Goal: Task Accomplishment & Management: Manage account settings

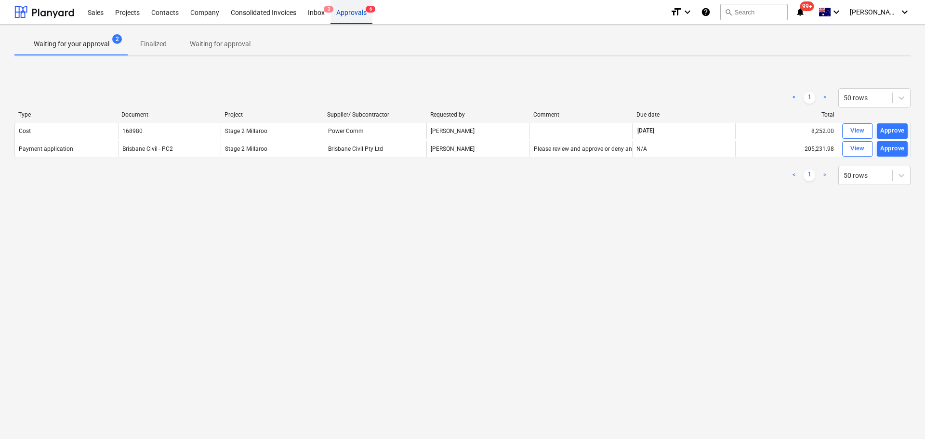
click at [350, 13] on div "Approvals 6" at bounding box center [351, 12] width 42 height 25
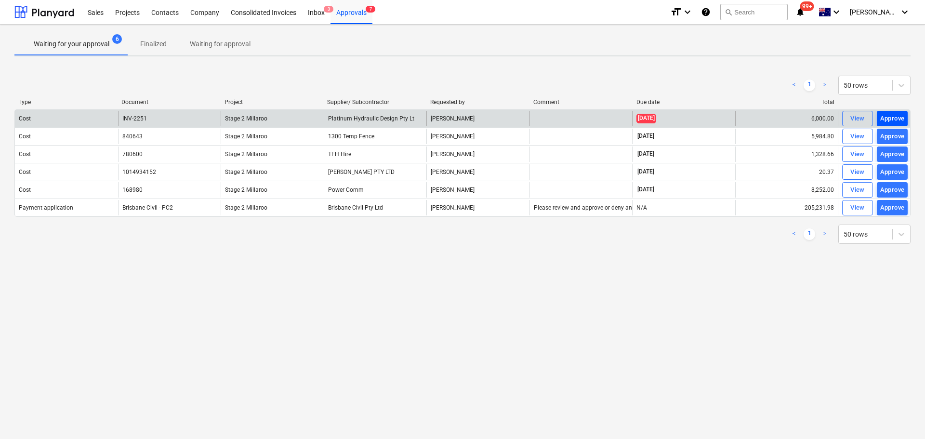
click at [898, 116] on div "Approve" at bounding box center [892, 118] width 25 height 11
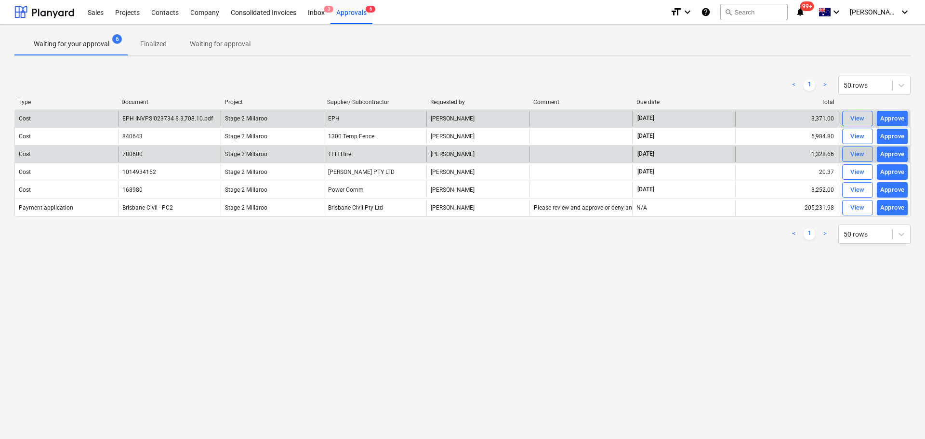
click at [860, 153] on div "View" at bounding box center [857, 154] width 14 height 11
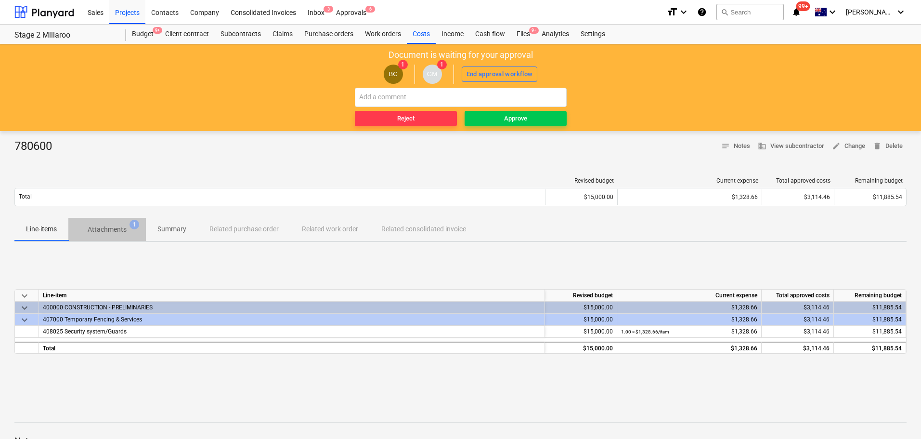
click at [106, 231] on p "Attachments" at bounding box center [107, 229] width 39 height 10
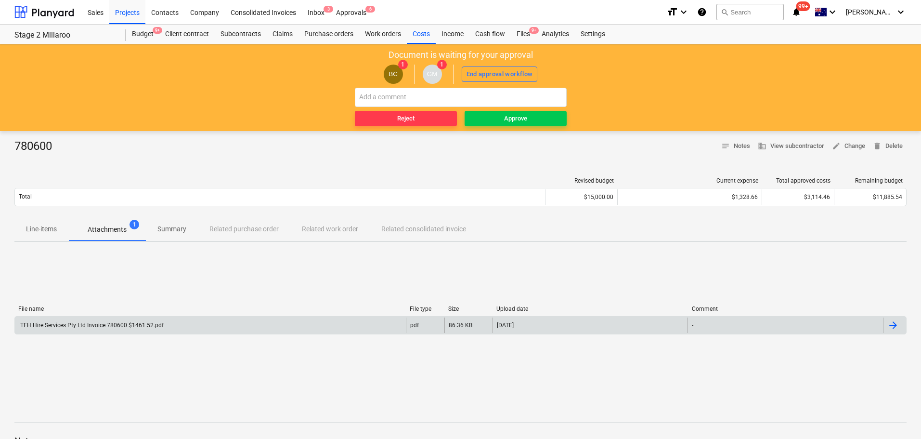
click at [59, 326] on div "TFH Hire Services Pty Ltd Invoice 780600 $1461.52.pdf" at bounding box center [91, 325] width 145 height 7
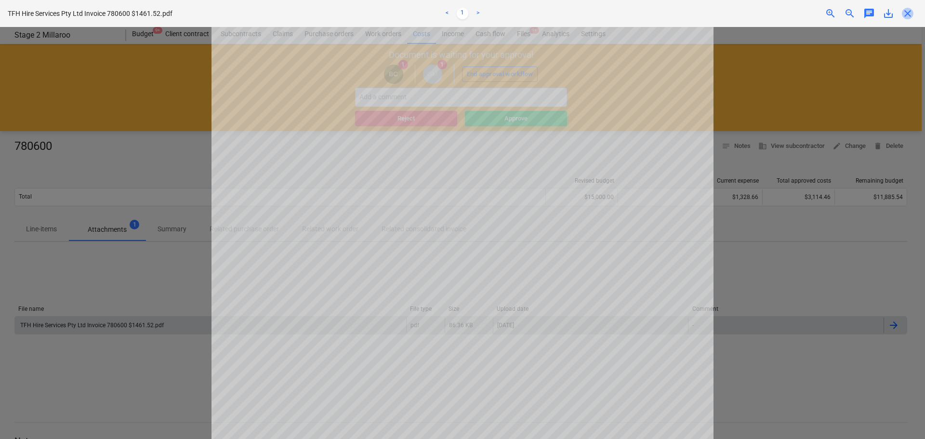
click at [905, 14] on span "close" at bounding box center [908, 14] width 12 height 12
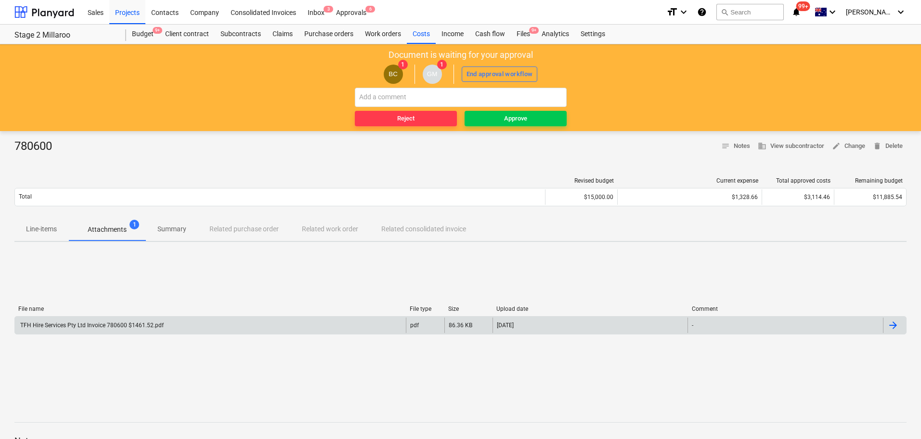
click at [38, 232] on p "Line-items" at bounding box center [41, 229] width 31 height 10
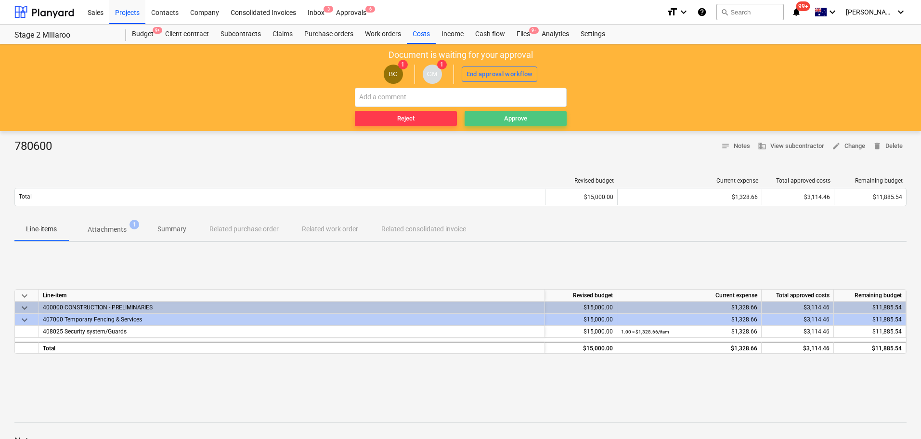
click at [514, 118] on div "Approve" at bounding box center [515, 118] width 23 height 11
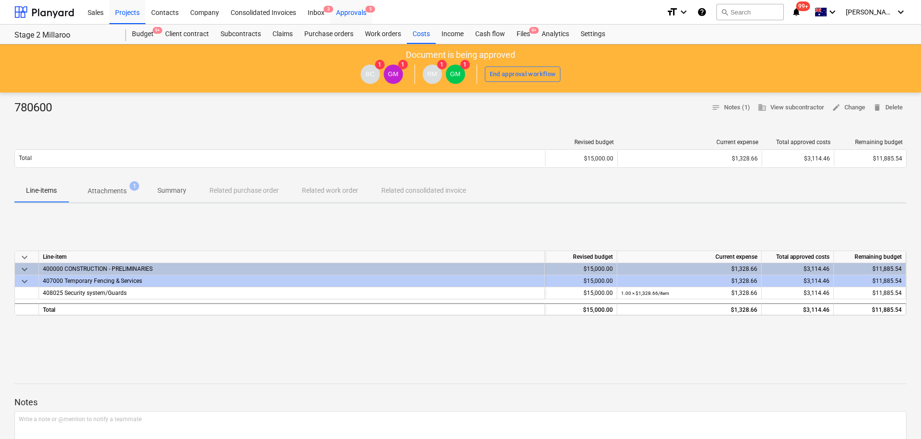
click at [354, 12] on div "Approvals 5" at bounding box center [351, 12] width 42 height 25
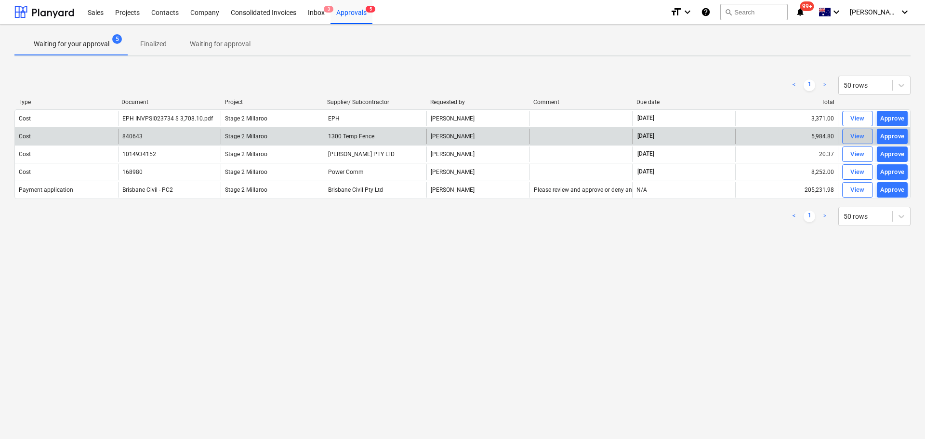
click at [858, 138] on div "View" at bounding box center [857, 136] width 14 height 11
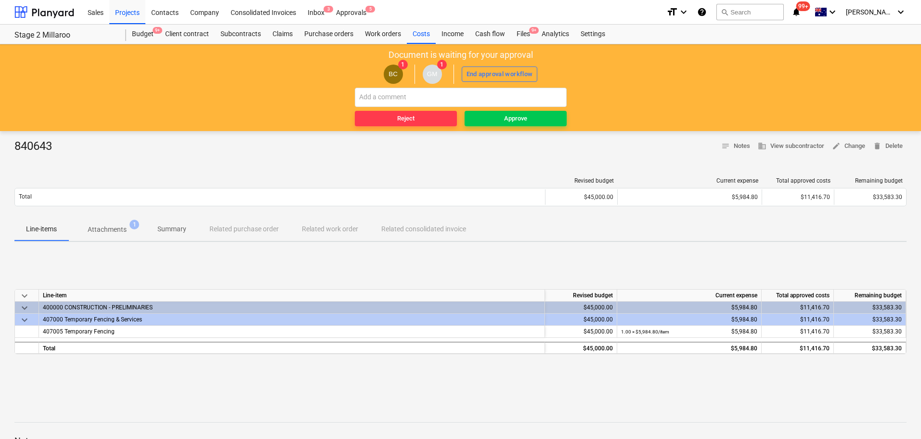
click at [111, 229] on p "Attachments" at bounding box center [107, 229] width 39 height 10
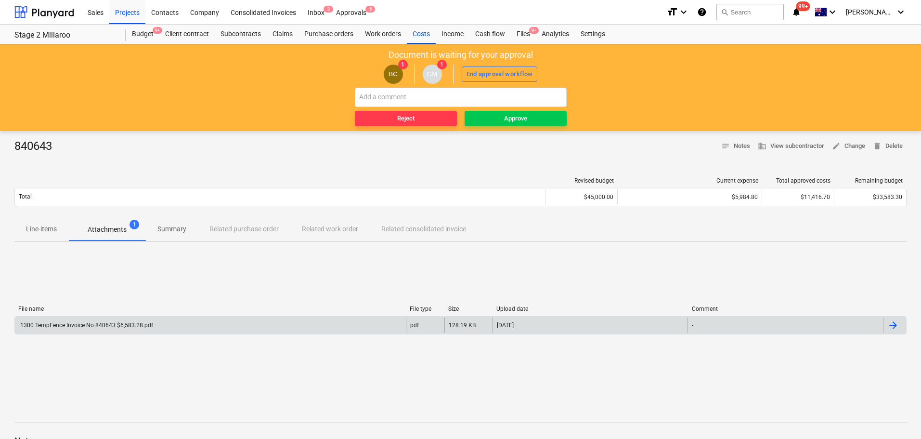
click at [95, 328] on div "1300 TempFence Invoice No 840643 $6,583.28.pdf" at bounding box center [86, 325] width 134 height 7
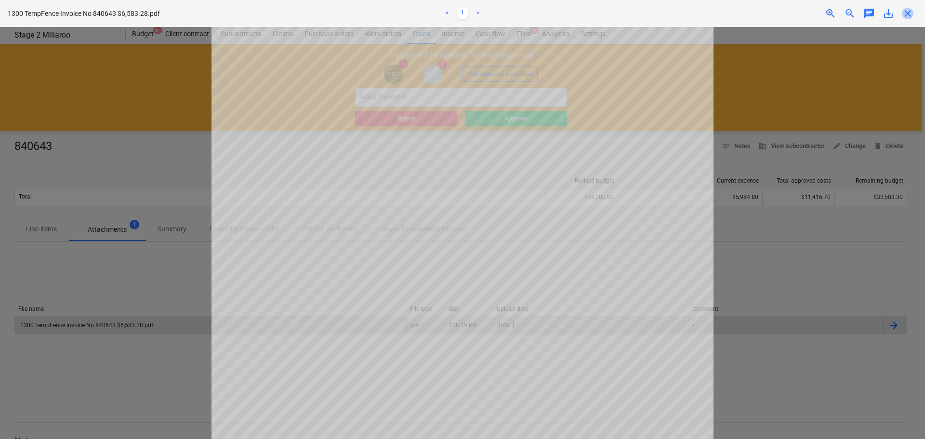
click at [909, 14] on span "close" at bounding box center [908, 14] width 12 height 12
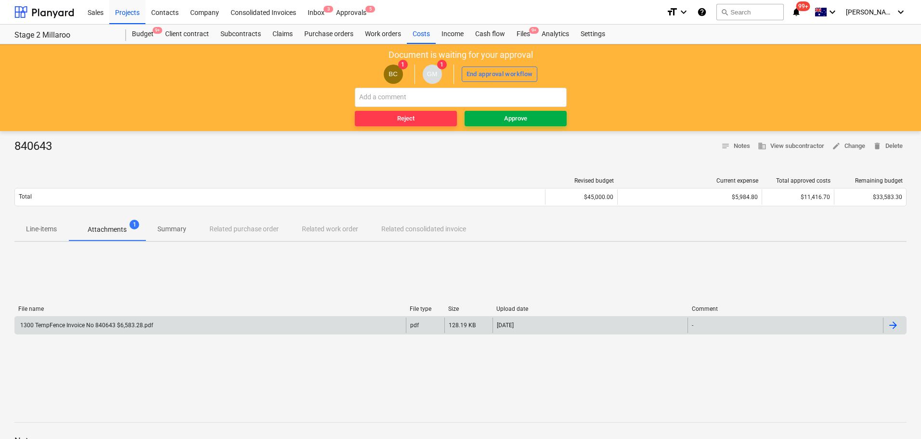
click at [513, 118] on div "Approve" at bounding box center [515, 118] width 23 height 11
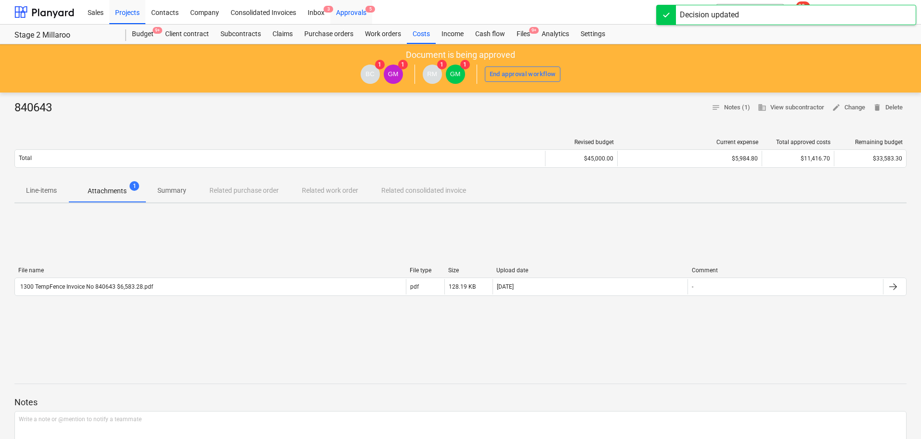
click at [359, 11] on div "Approvals 5" at bounding box center [351, 12] width 42 height 25
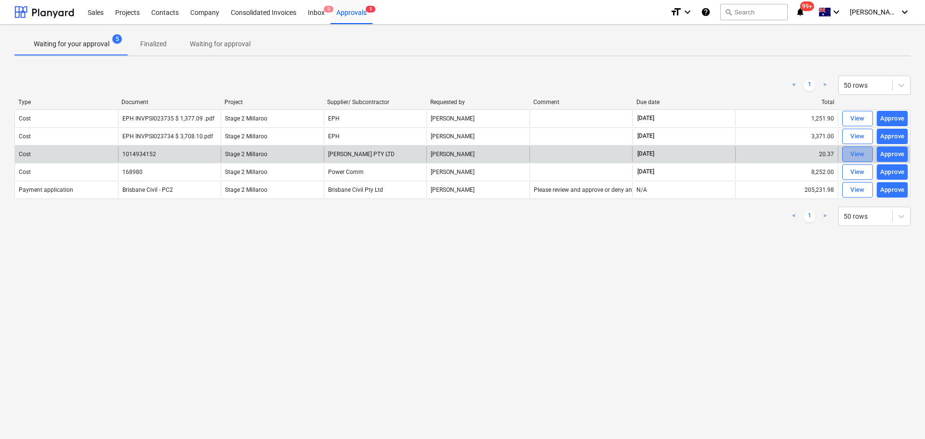
click at [857, 154] on div "View" at bounding box center [857, 154] width 14 height 11
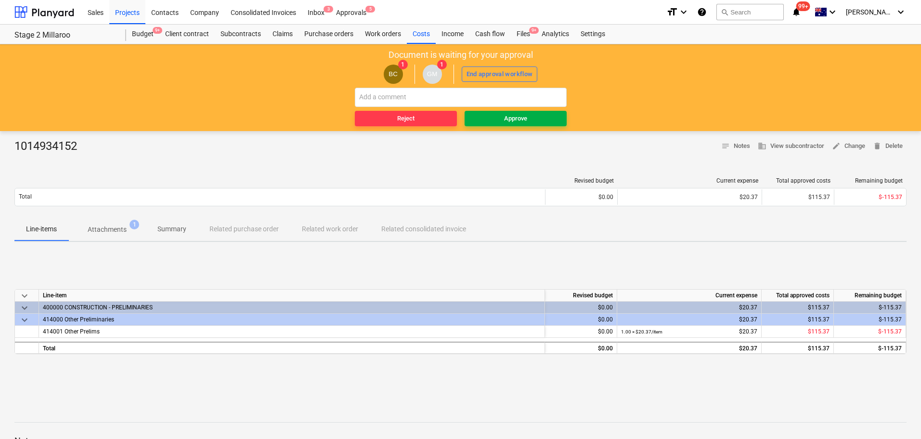
click at [502, 122] on span "Approve" at bounding box center [516, 118] width 94 height 11
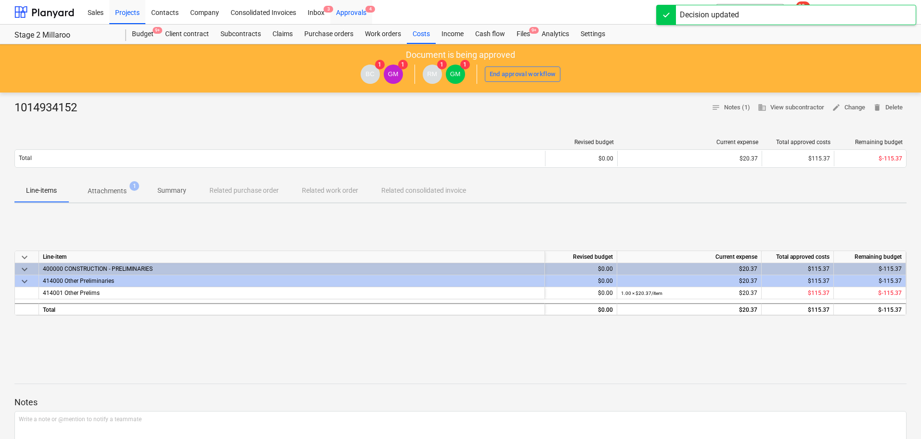
click at [357, 11] on div "Approvals 4" at bounding box center [351, 12] width 42 height 25
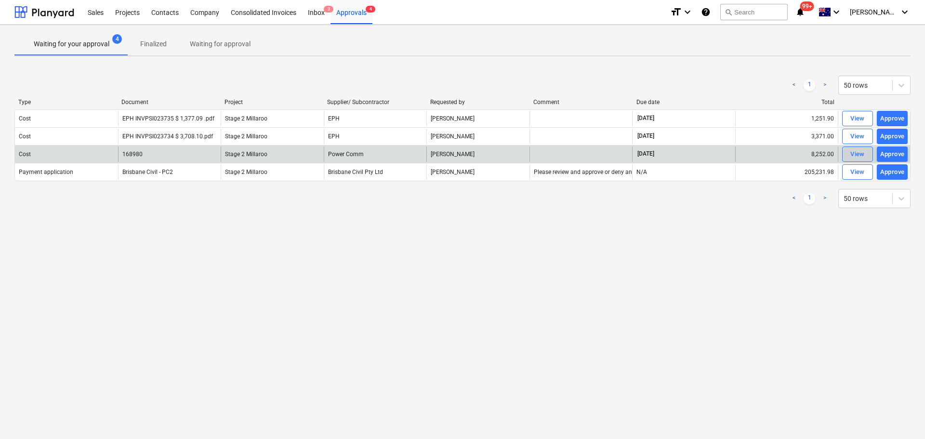
click at [861, 154] on div "View" at bounding box center [857, 154] width 14 height 11
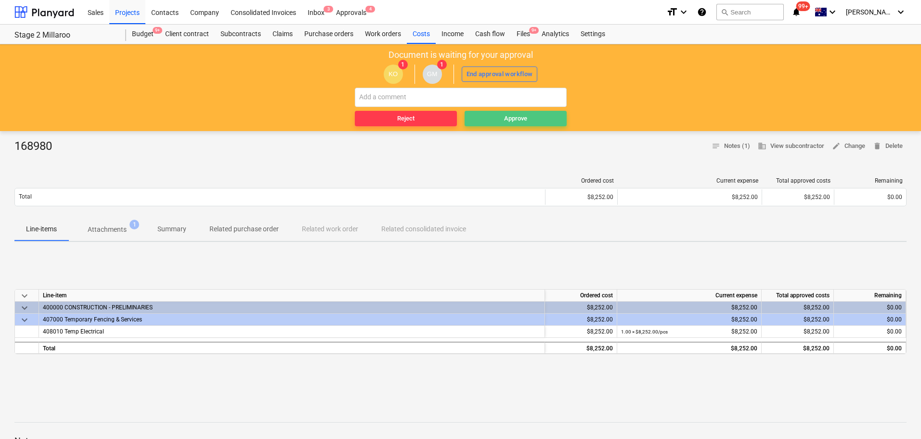
click at [526, 118] on div "Approve" at bounding box center [515, 118] width 23 height 11
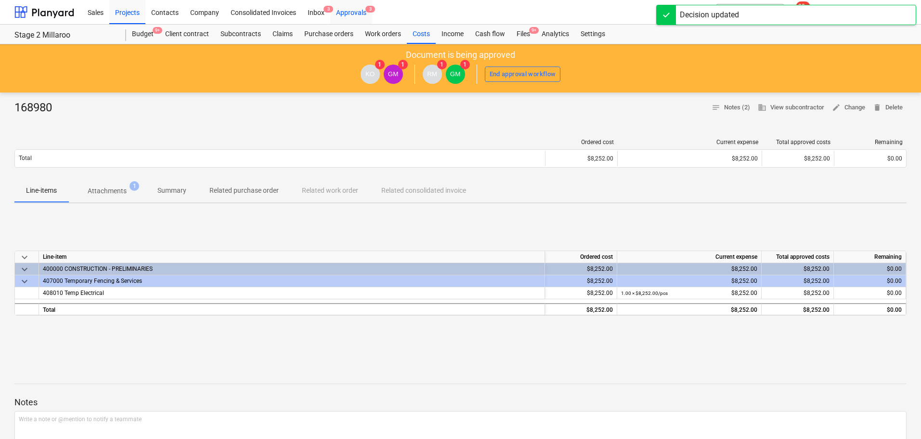
click at [359, 11] on div "Approvals 3" at bounding box center [351, 12] width 42 height 25
